Goal: Task Accomplishment & Management: Manage account settings

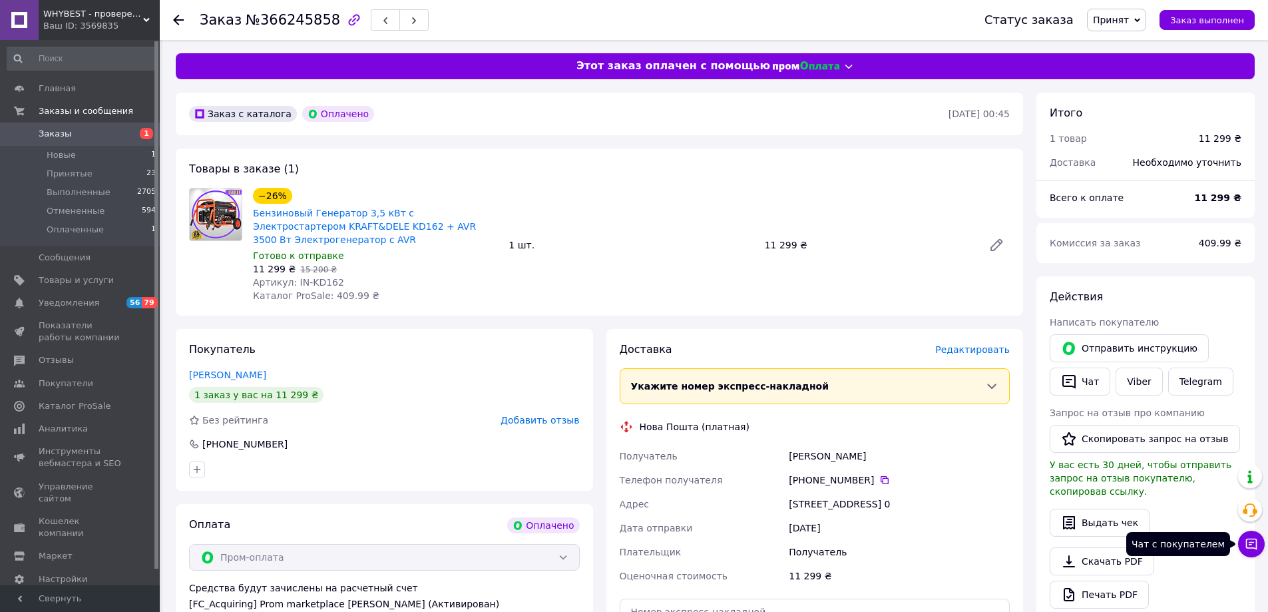
click at [1250, 544] on icon at bounding box center [1251, 543] width 11 height 11
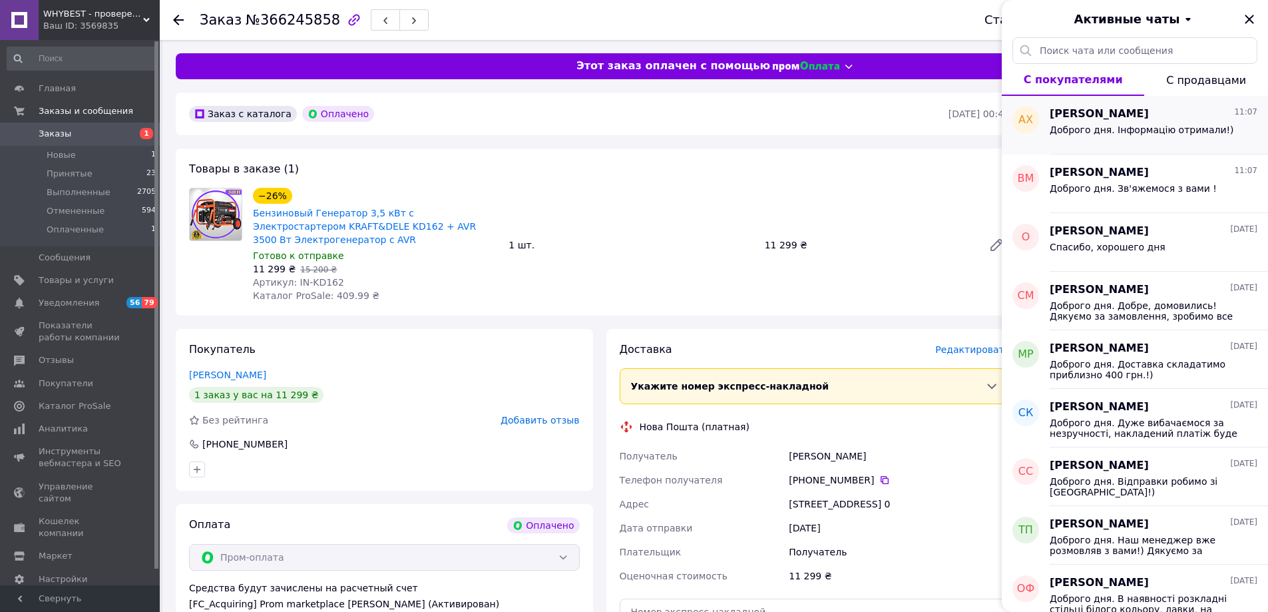
click at [1111, 130] on span "Доброго дня. Інформацію отримали!)" at bounding box center [1141, 129] width 184 height 11
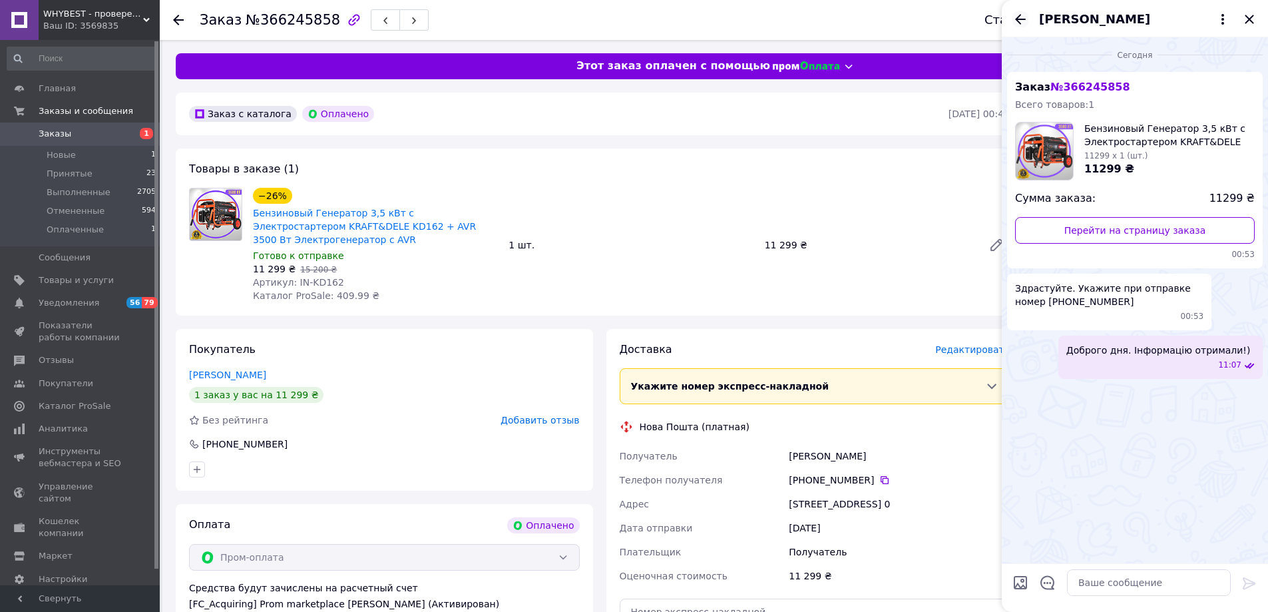
click at [1017, 19] on icon "Назад" at bounding box center [1020, 19] width 11 height 10
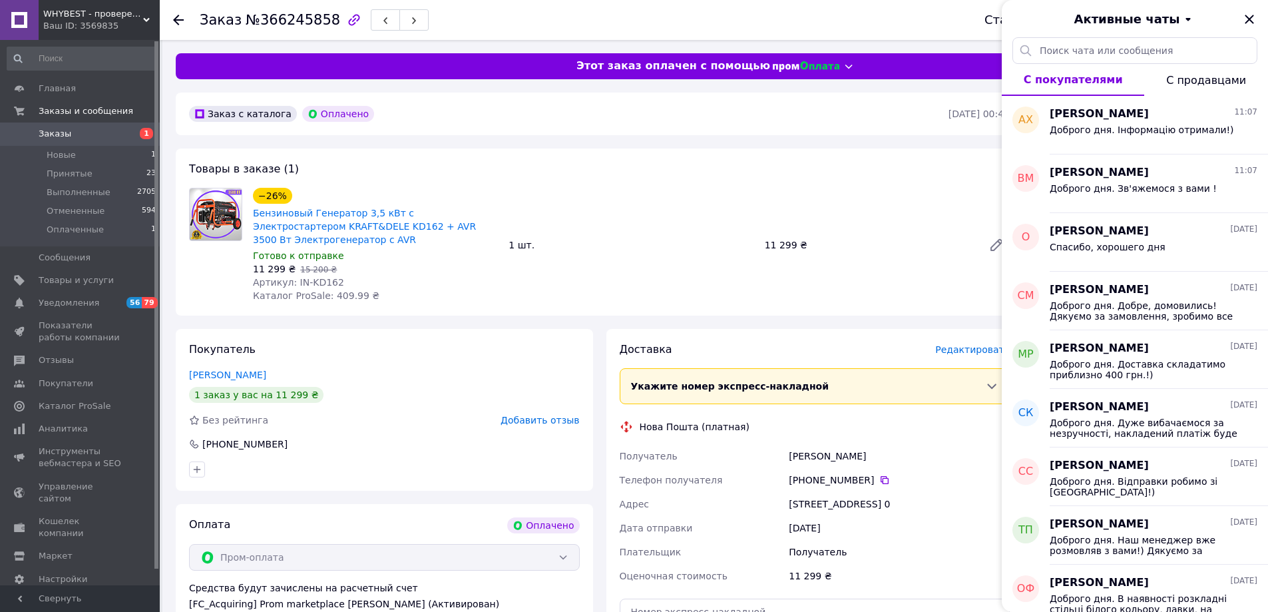
drag, startPoint x: 128, startPoint y: 20, endPoint x: 126, endPoint y: 126, distance: 105.8
click at [128, 21] on div "Ваш ID: 3569835" at bounding box center [101, 26] width 116 height 12
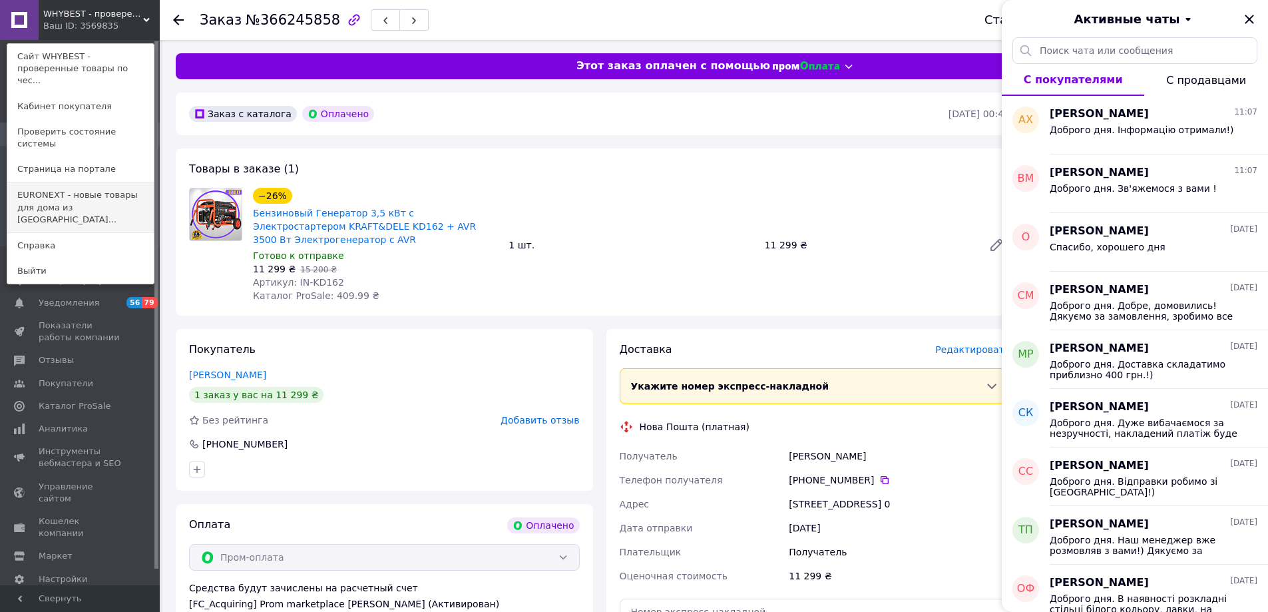
click at [90, 182] on link "EURONEXT - новые товары для дома из [GEOGRAPHIC_DATA]..." at bounding box center [80, 207] width 146 height 50
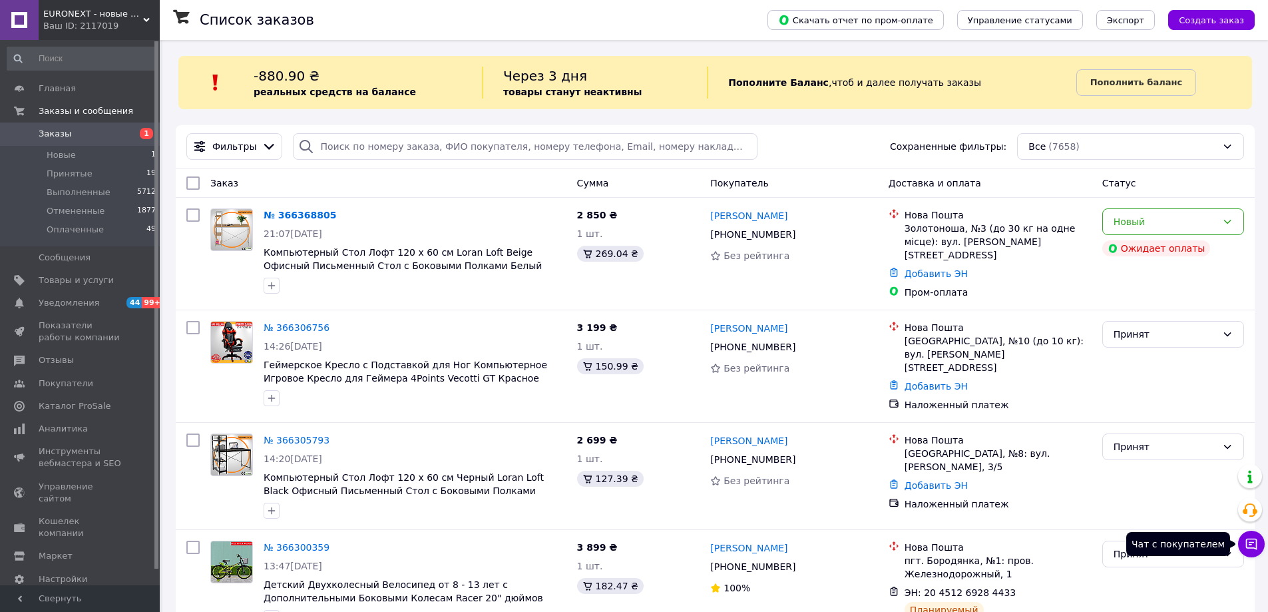
click at [1258, 538] on button "Чат с покупателем" at bounding box center [1251, 543] width 27 height 27
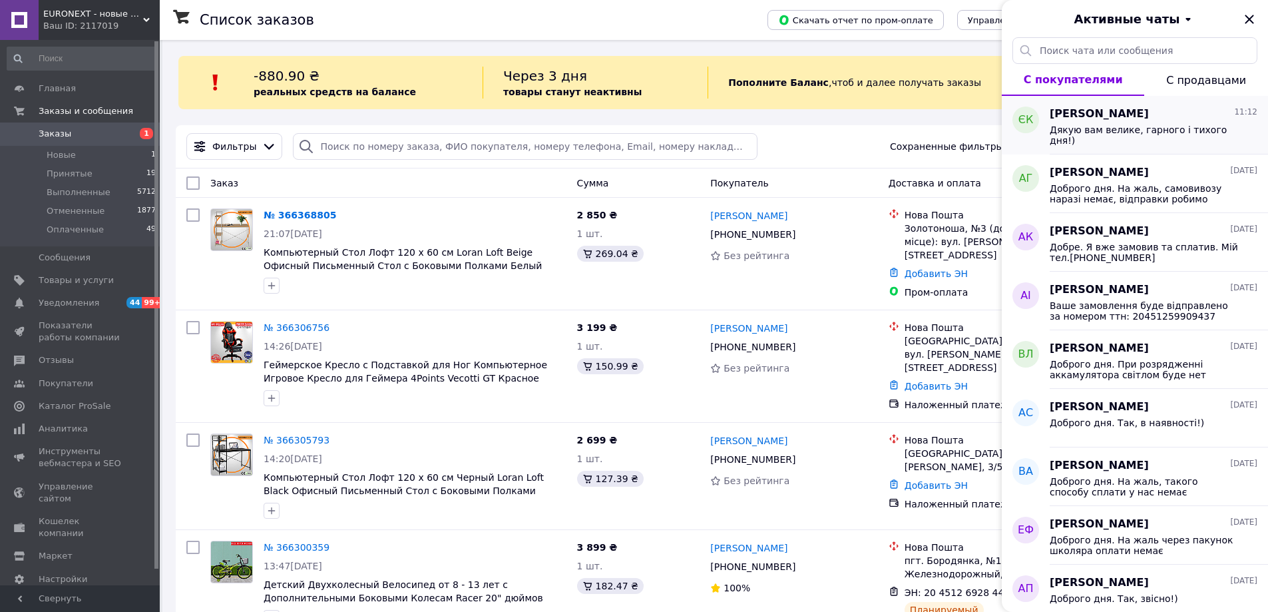
click at [1111, 145] on div "Євгенія Кириленко 11:12 Дякую вам велике, гарного і тихого дня!)" at bounding box center [1158, 125] width 218 height 59
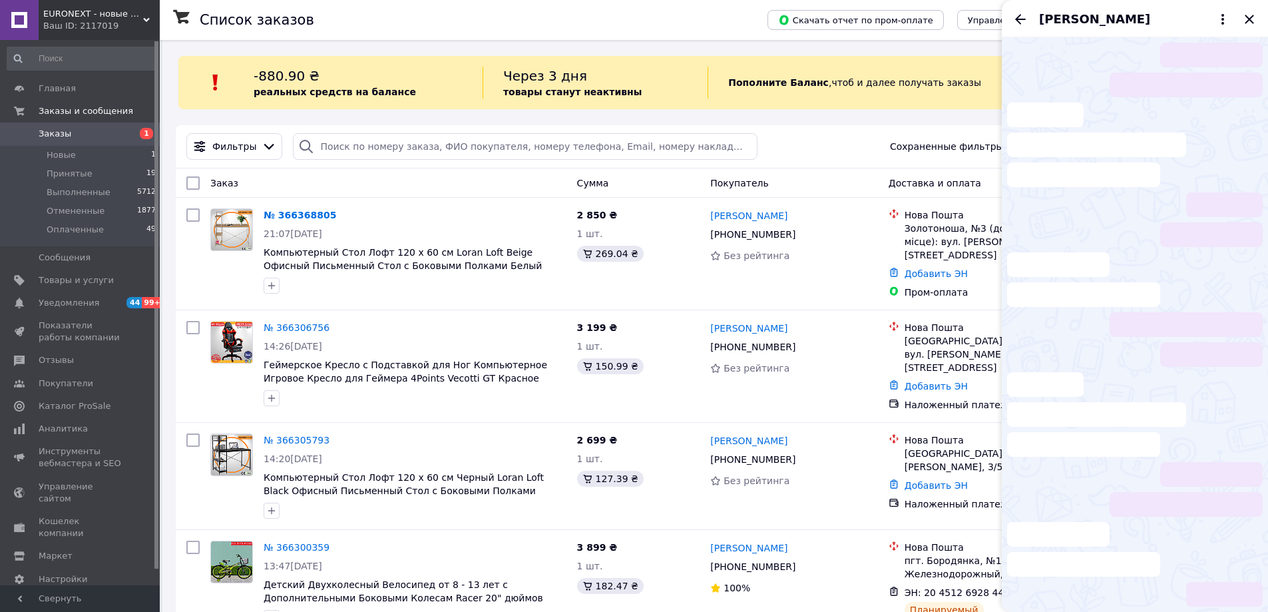
scroll to position [135, 0]
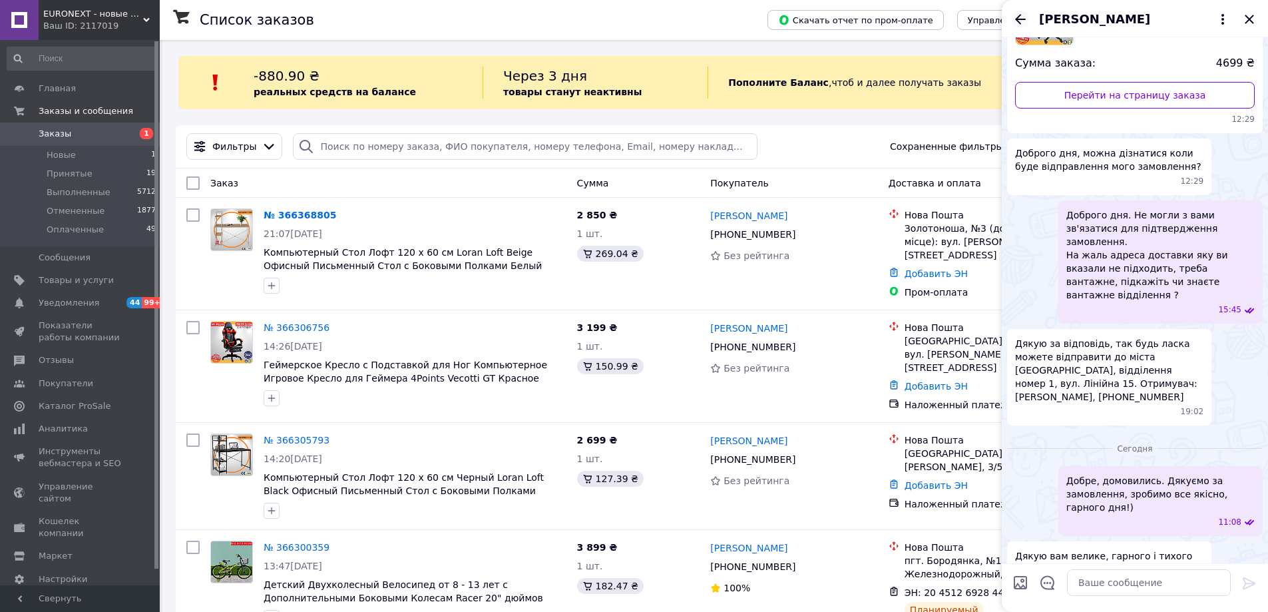
click at [1017, 13] on icon "Назад" at bounding box center [1020, 19] width 16 height 16
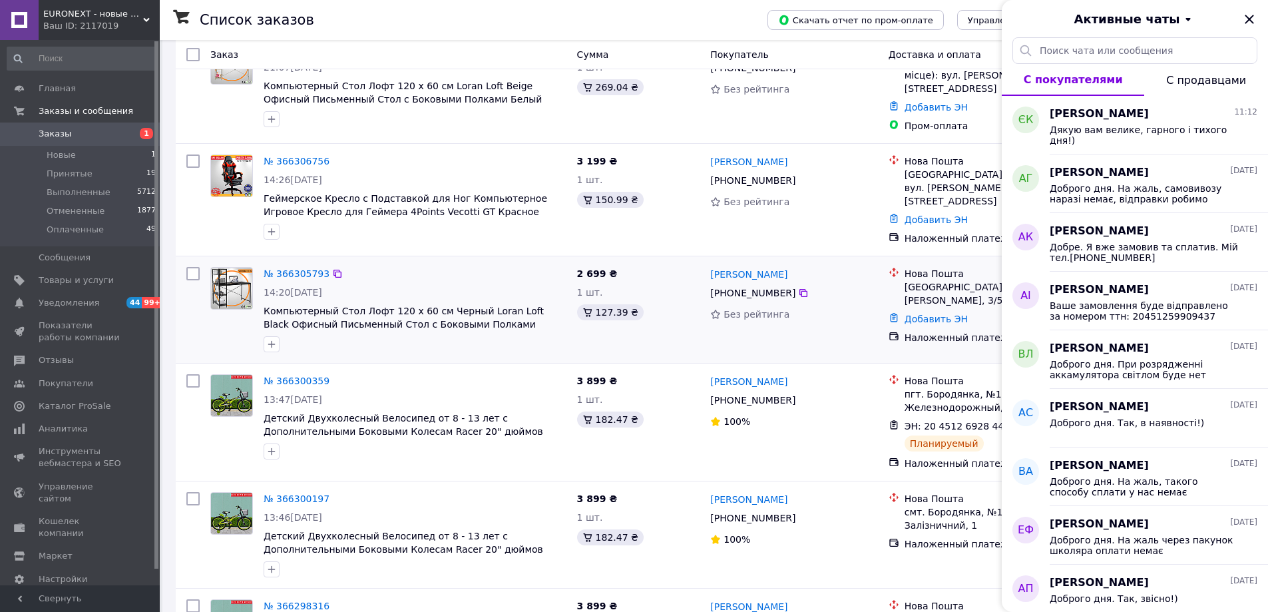
scroll to position [266, 0]
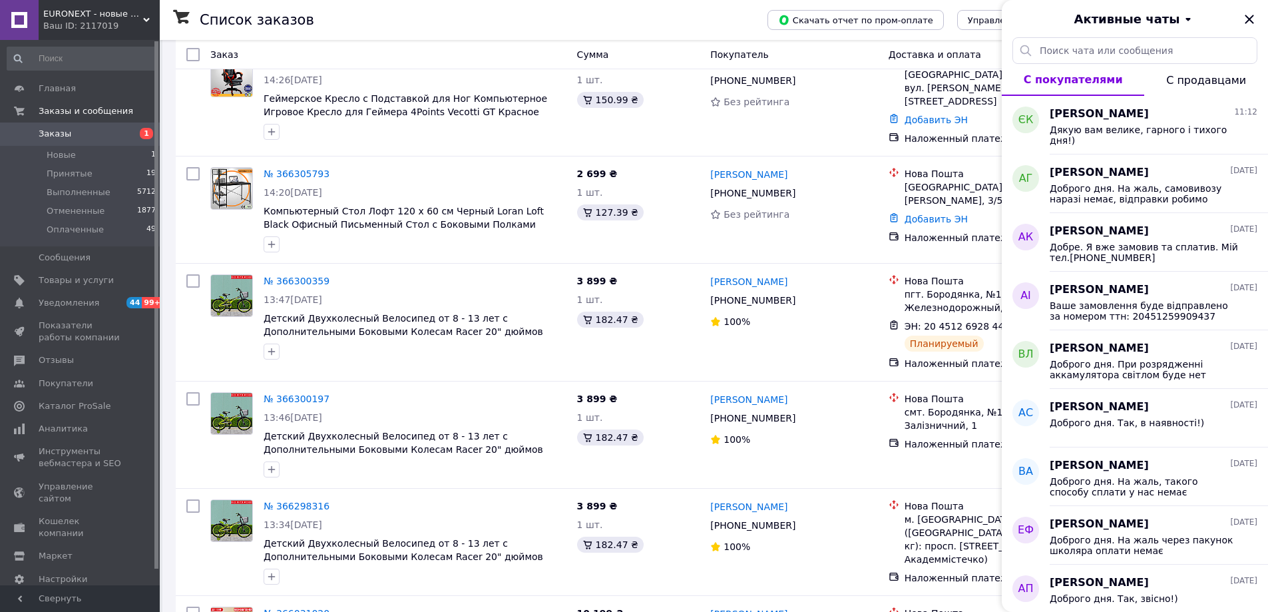
click at [124, 22] on div "Ваш ID: 2117019" at bounding box center [101, 26] width 116 height 12
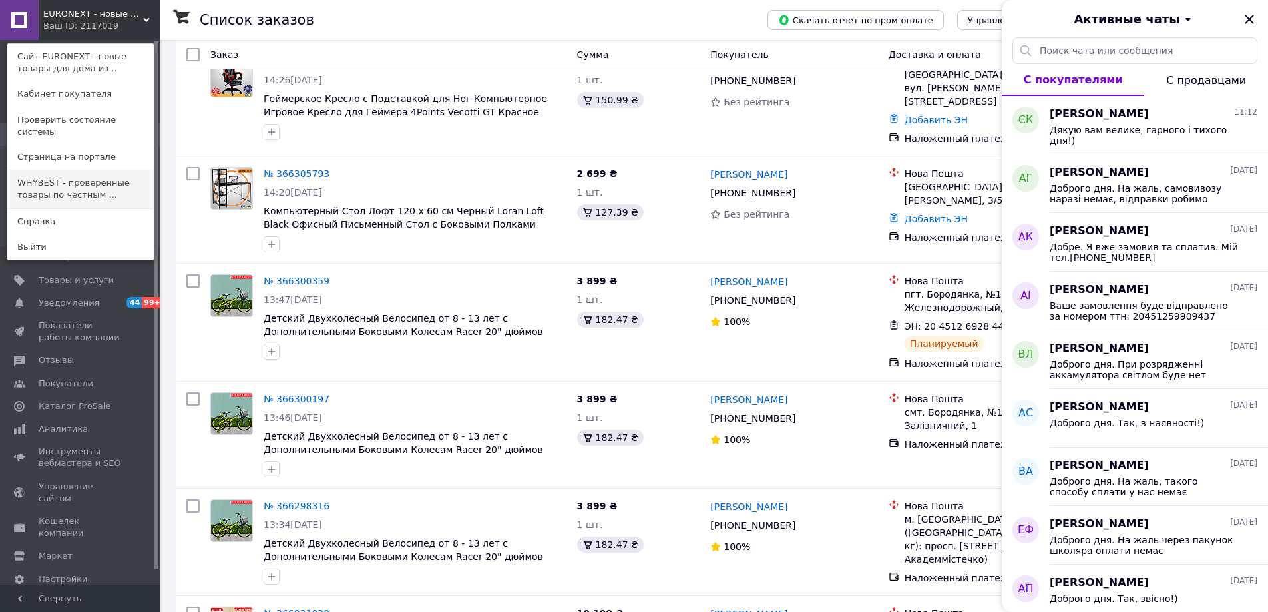
click at [103, 170] on link "WHYBEST - проверенные товары по честным ..." at bounding box center [80, 188] width 146 height 37
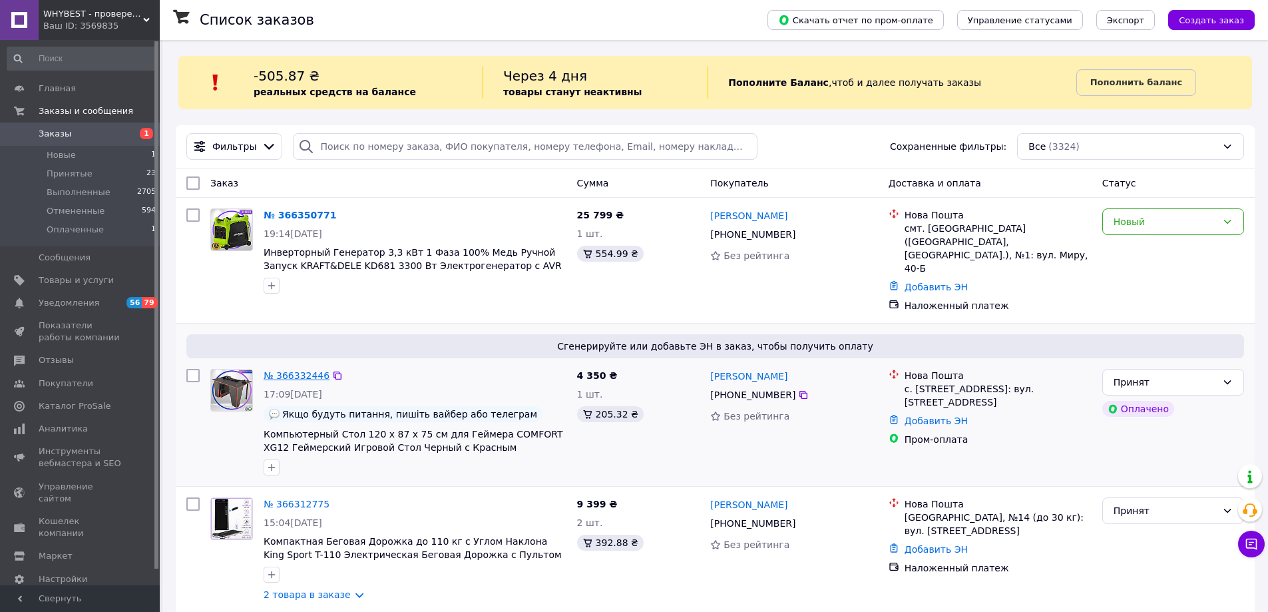
click at [295, 370] on link "№ 366332446" at bounding box center [297, 375] width 66 height 11
